Goal: Task Accomplishment & Management: Use online tool/utility

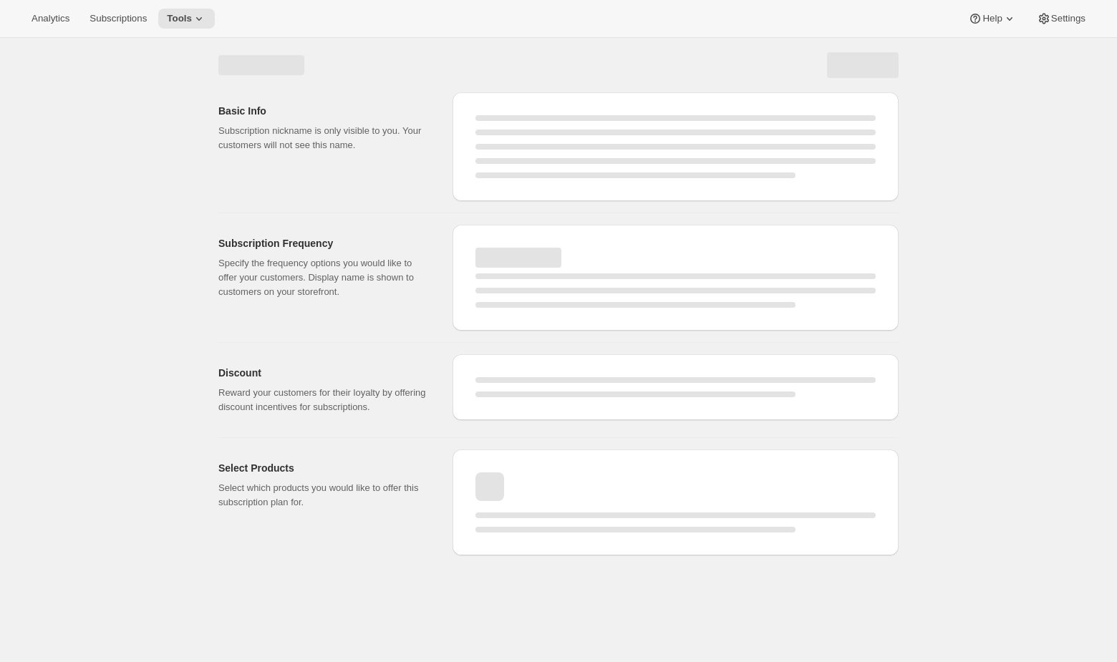
select select "WEEK"
select select "MONTH"
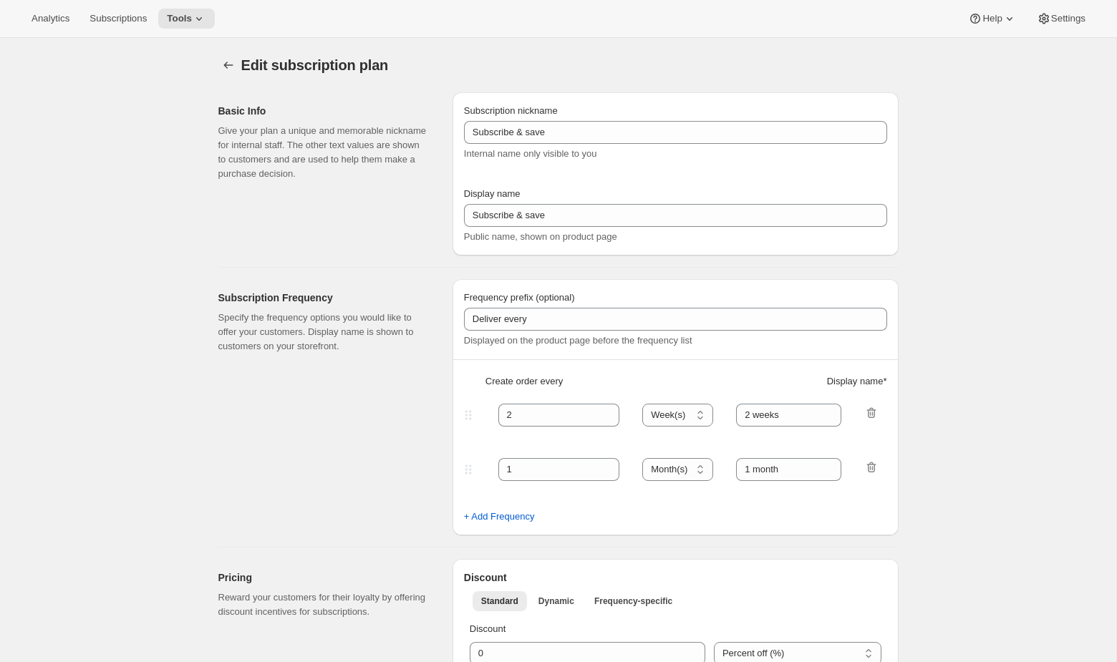
type input "[PLEASE DO NOT CHANGE WITHOUT SUPPORT FROM AWTOMIC TEAM] Subscribe & save (67 -…"
type input "Subscribe & Save"
type input "4"
type input "4 weeks"
select select "WEEK"
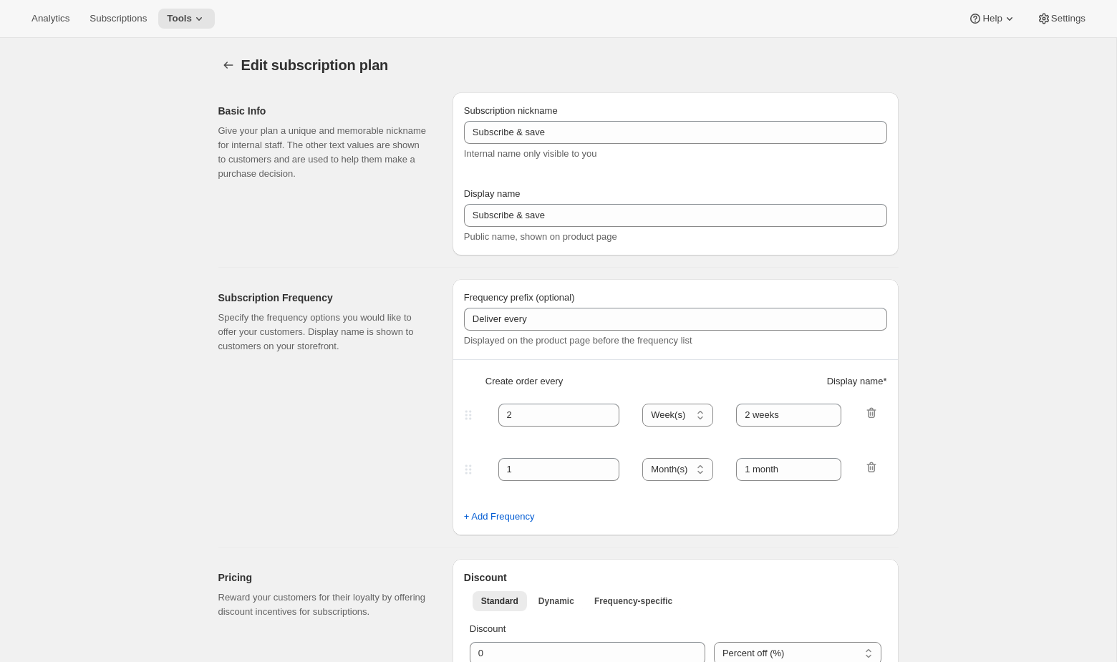
type input "1 week"
select select "WEEK"
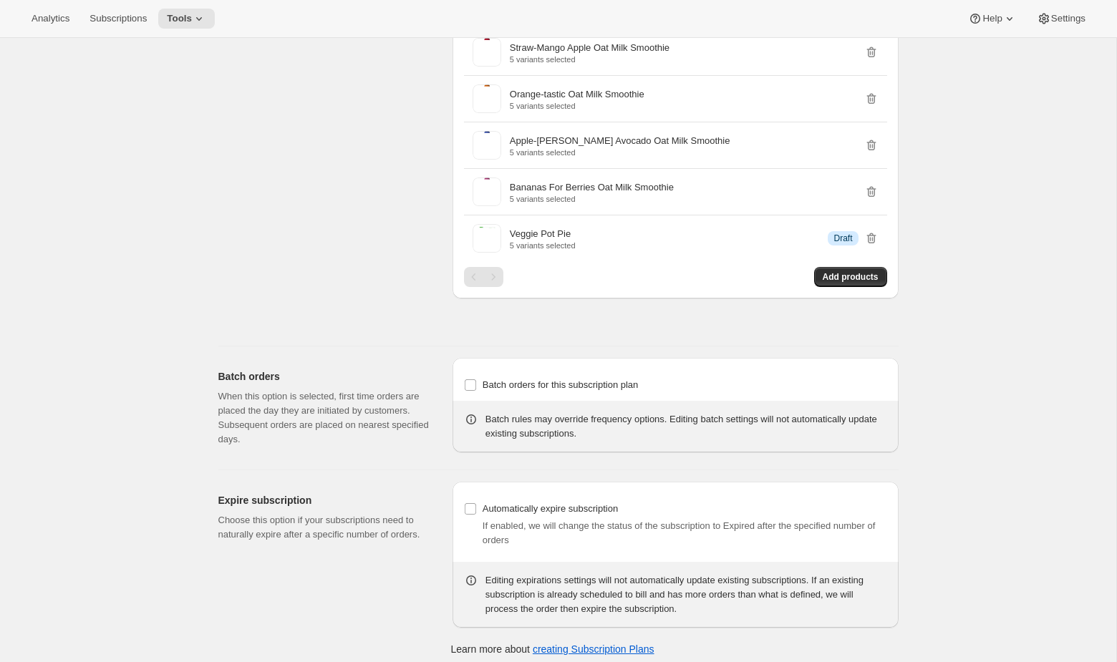
scroll to position [7833, 0]
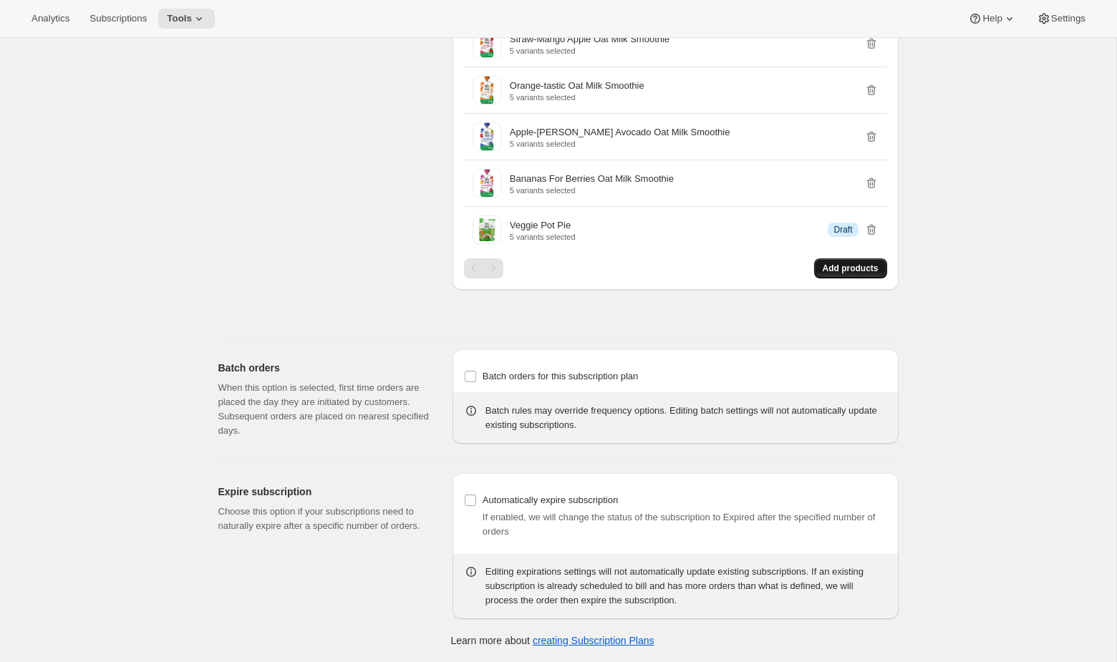
click at [845, 274] on span "Add products" at bounding box center [851, 268] width 56 height 11
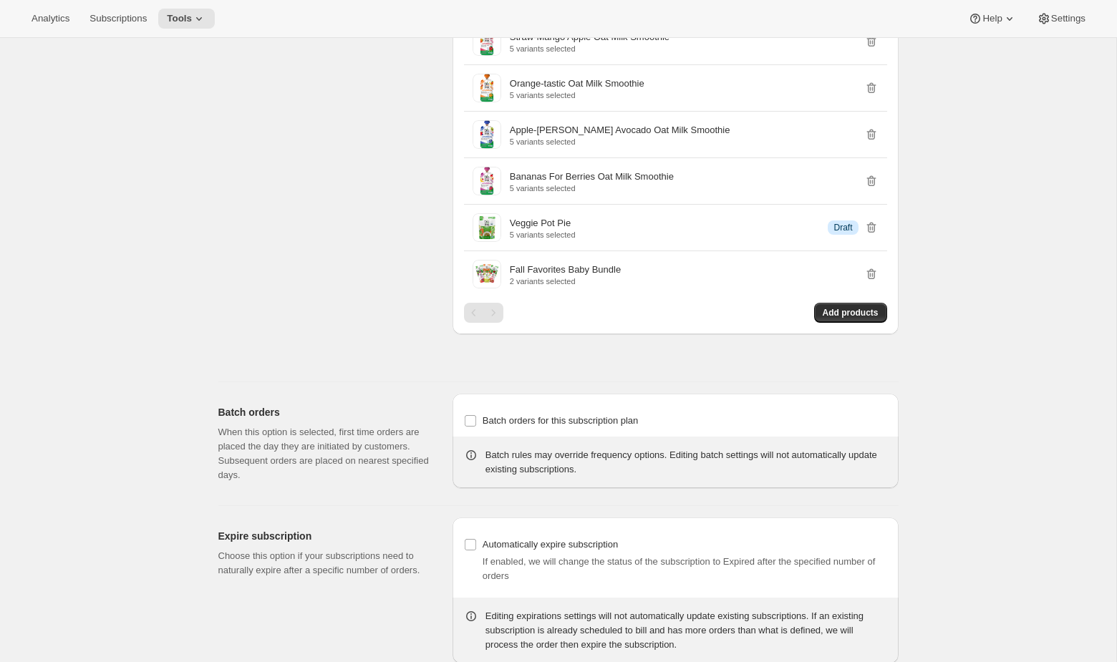
scroll to position [7574, 0]
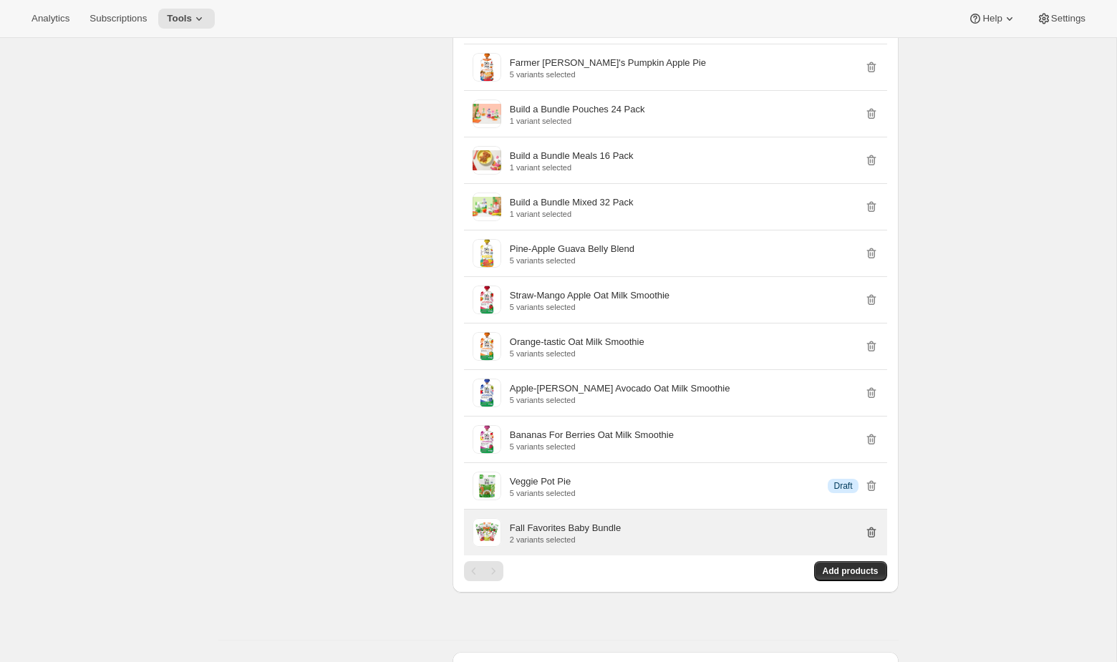
click at [877, 540] on icon "button" at bounding box center [871, 533] width 14 height 14
